Goal: Answer question/provide support: Share knowledge or assist other users

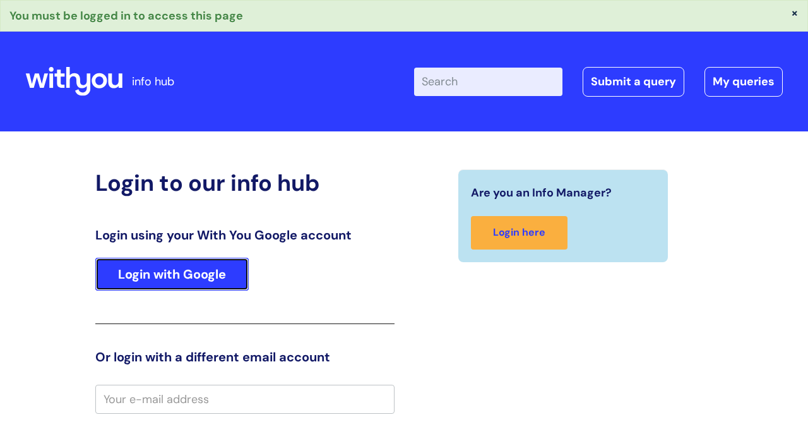
click at [170, 266] on link "Login with Google" at bounding box center [171, 274] width 153 height 33
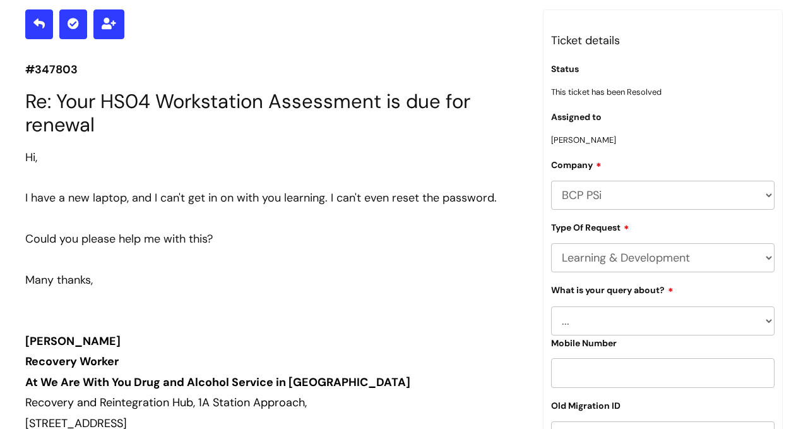
scroll to position [155, 0]
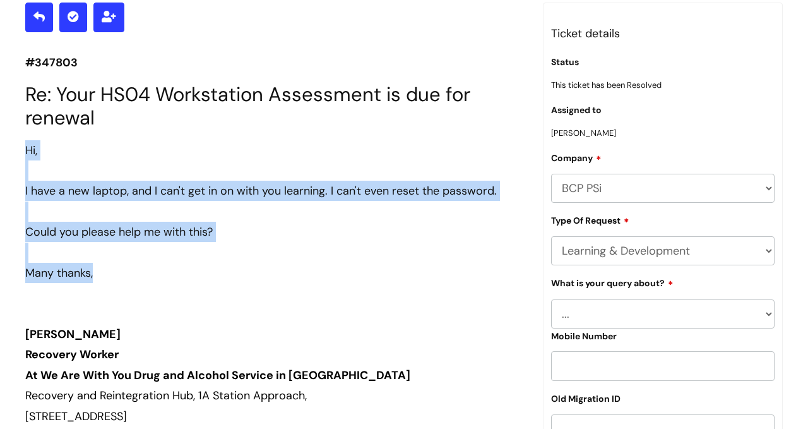
drag, startPoint x: 26, startPoint y: 150, endPoint x: 99, endPoint y: 229, distance: 107.7
click at [102, 273] on div "Hi, I have a new laptop, and I can't get in on with you learning. I can't even …" at bounding box center [274, 401] width 499 height 522
copy div "Hi, I have a new laptop, and I can't get in on with you learning. I can't even …"
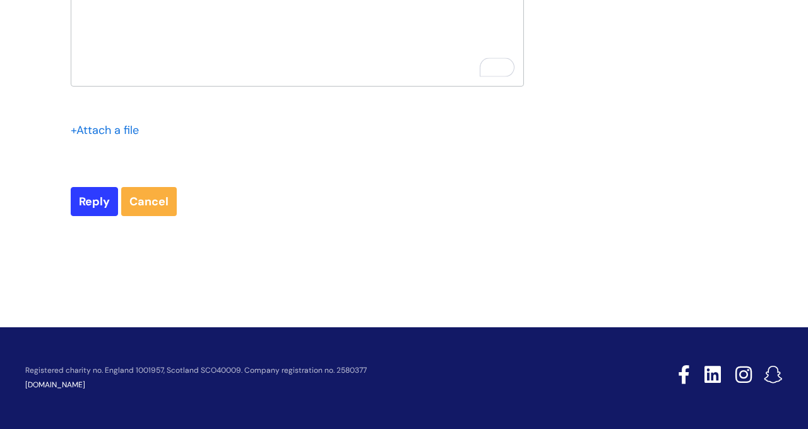
scroll to position [6828, 0]
click at [323, 86] on div "To enrich screen reader interactions, please activate Accessibility in Grammarl…" at bounding box center [297, 38] width 452 height 95
